Goal: Task Accomplishment & Management: Use online tool/utility

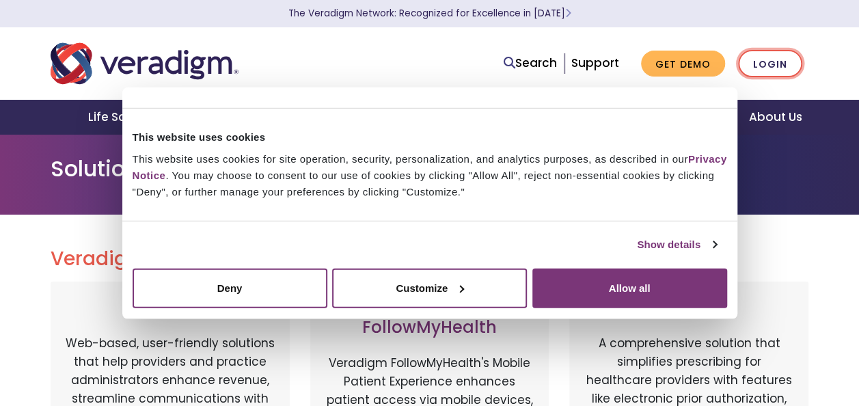
click at [774, 64] on link "Login" at bounding box center [770, 64] width 64 height 28
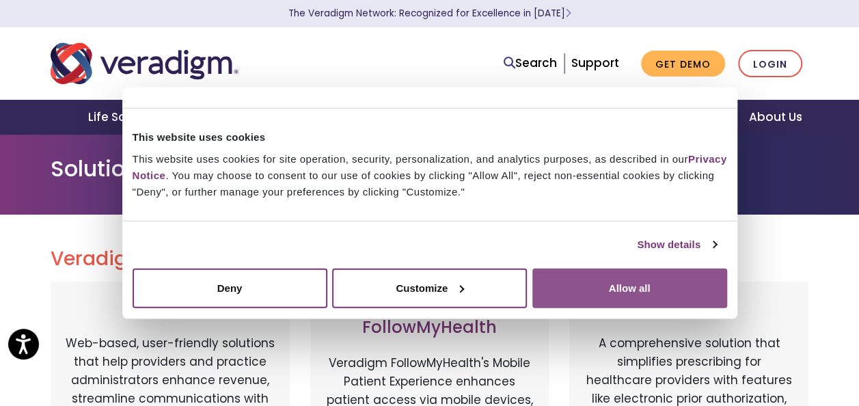
click at [624, 286] on button "Allow all" at bounding box center [629, 288] width 195 height 40
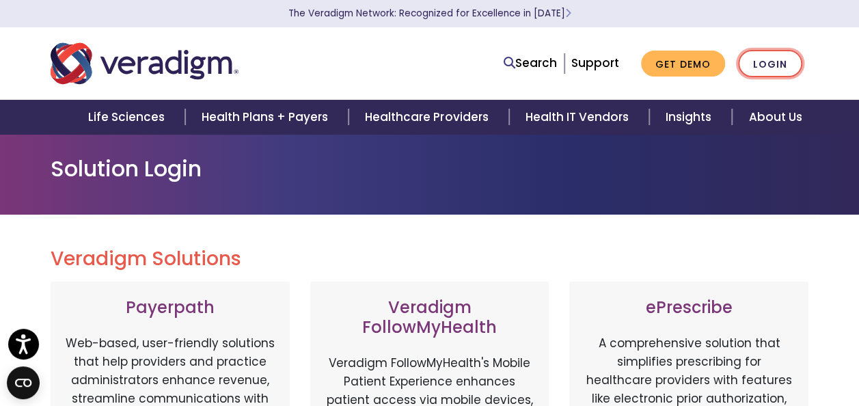
click at [772, 66] on link "Login" at bounding box center [770, 64] width 64 height 28
click at [762, 65] on link "Login" at bounding box center [770, 64] width 64 height 28
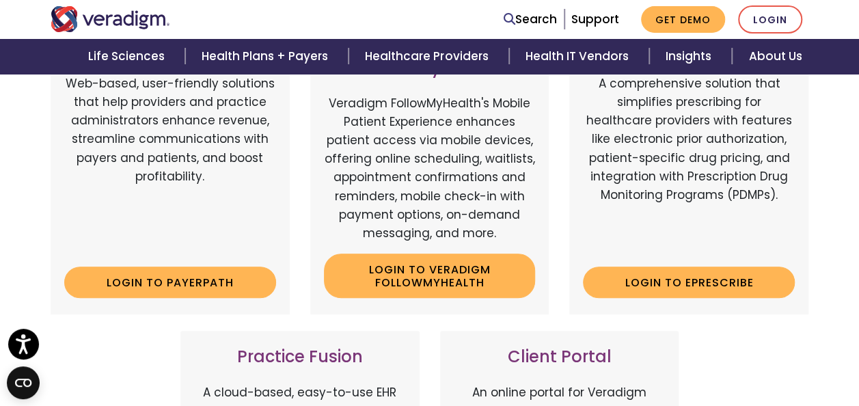
scroll to position [273, 0]
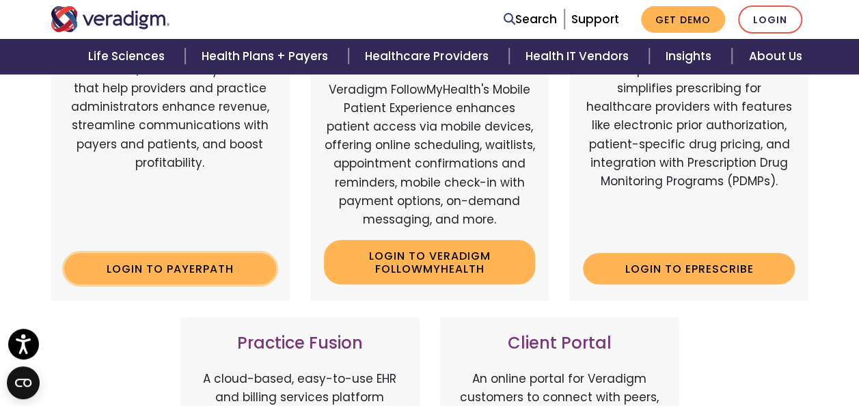
click at [168, 273] on link "Login to Payerpath" at bounding box center [170, 268] width 212 height 31
